Goal: Information Seeking & Learning: Learn about a topic

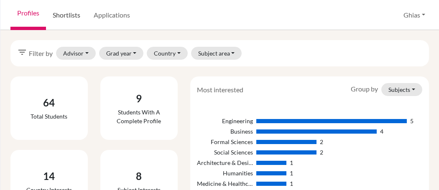
click at [69, 19] on link "Shortlists" at bounding box center [66, 15] width 41 height 30
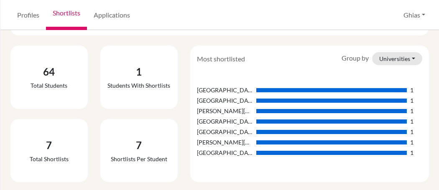
scroll to position [34, 0]
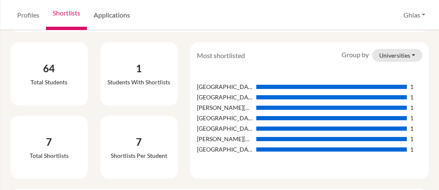
click at [119, 17] on link "Applications" at bounding box center [112, 15] width 50 height 30
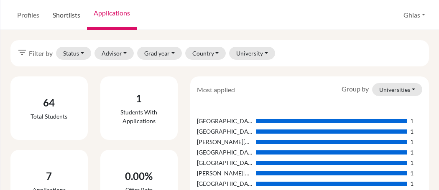
click at [67, 14] on link "Shortlists" at bounding box center [66, 15] width 41 height 30
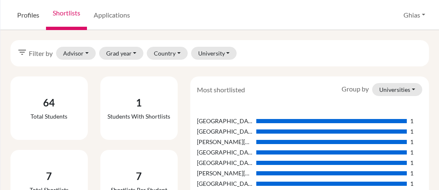
click at [23, 17] on link "Profiles" at bounding box center [28, 15] width 36 height 30
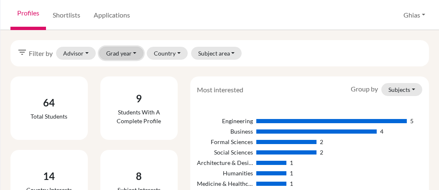
click at [137, 54] on button "Grad year" at bounding box center [121, 53] width 45 height 13
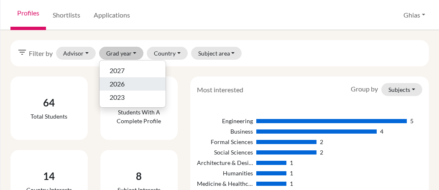
click at [116, 84] on span "2026" at bounding box center [116, 84] width 15 height 10
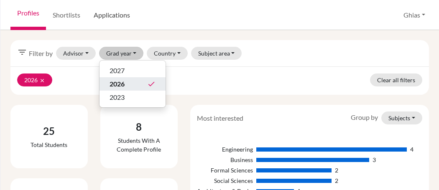
click at [108, 17] on link "Applications" at bounding box center [112, 15] width 50 height 30
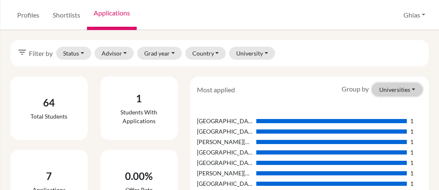
click at [405, 87] on button "Universities" at bounding box center [397, 89] width 50 height 13
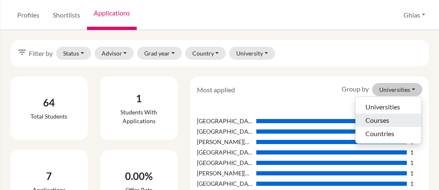
click at [386, 119] on button "Courses" at bounding box center [388, 120] width 66 height 13
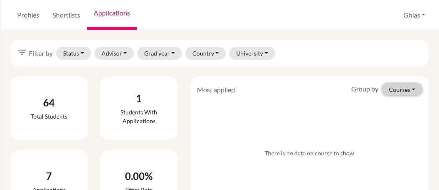
click at [414, 90] on button "Courses" at bounding box center [401, 89] width 41 height 13
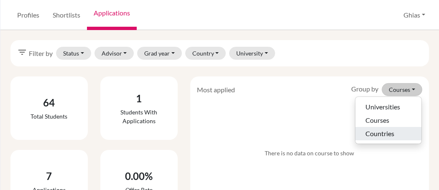
click at [390, 135] on button "Countries" at bounding box center [388, 133] width 66 height 13
